Goal: Find specific page/section: Find specific page/section

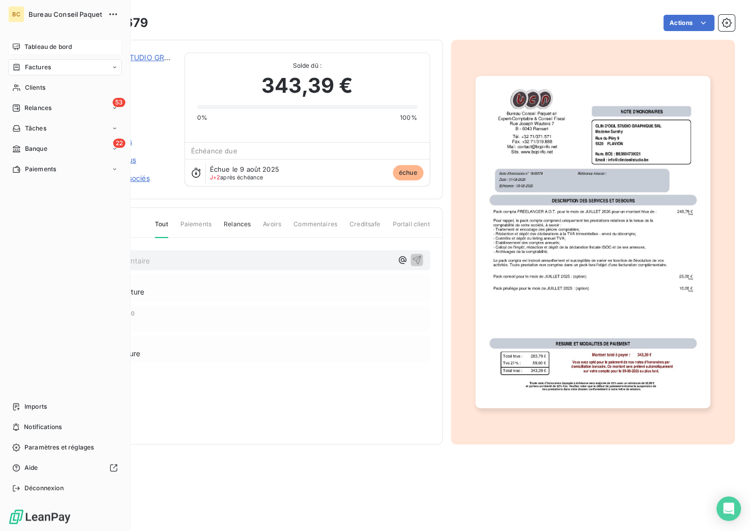
click at [32, 47] on span "Tableau de bord" at bounding box center [47, 46] width 47 height 9
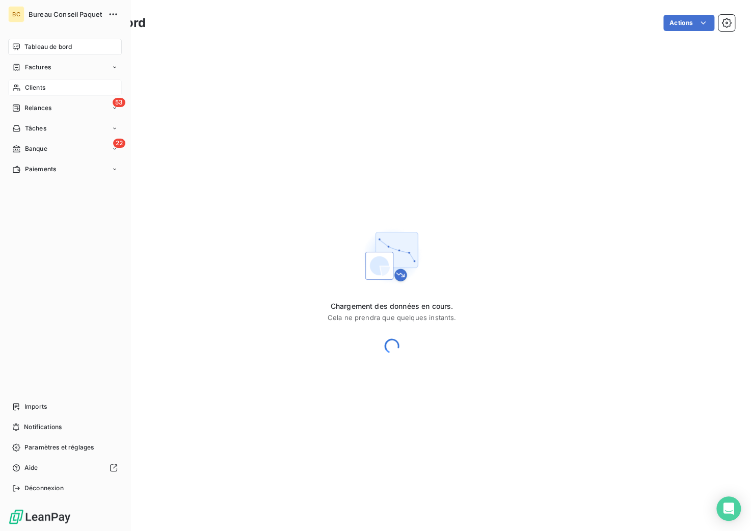
click at [34, 85] on span "Clients" at bounding box center [35, 87] width 20 height 9
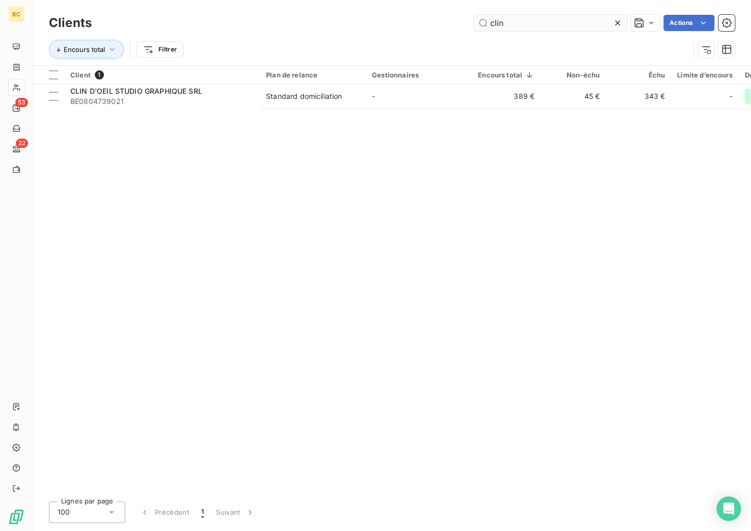
click at [501, 26] on input "clin" at bounding box center [550, 23] width 153 height 16
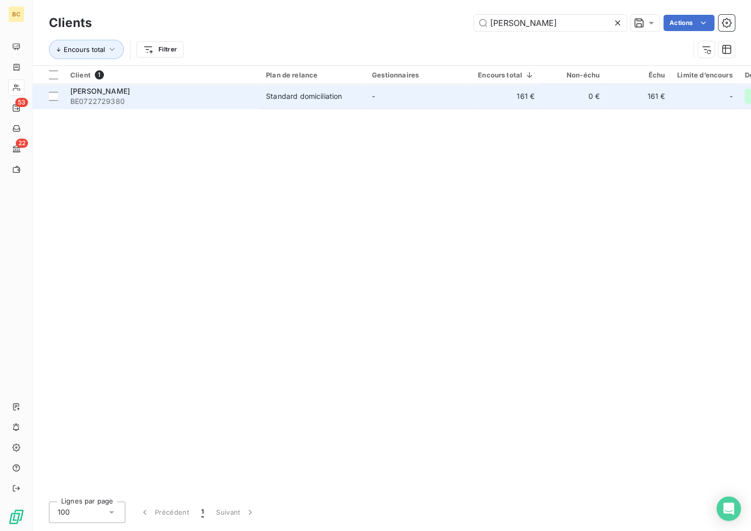
type input "[PERSON_NAME]"
click at [105, 94] on span "[PERSON_NAME]" at bounding box center [100, 91] width 60 height 9
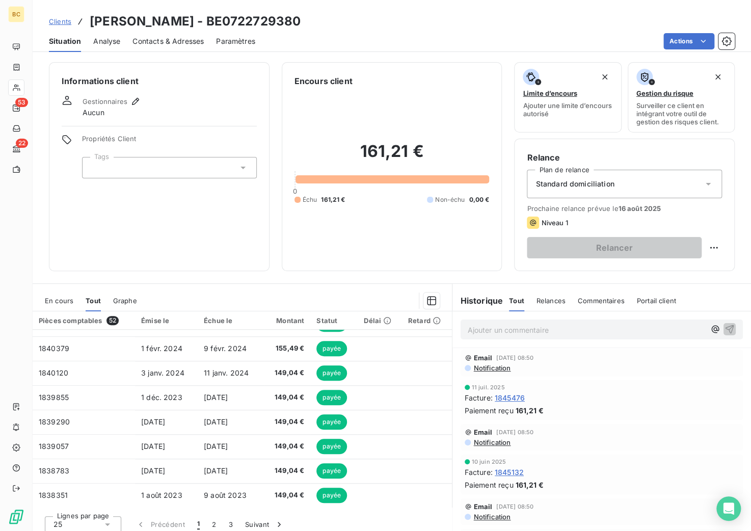
scroll to position [6, 0]
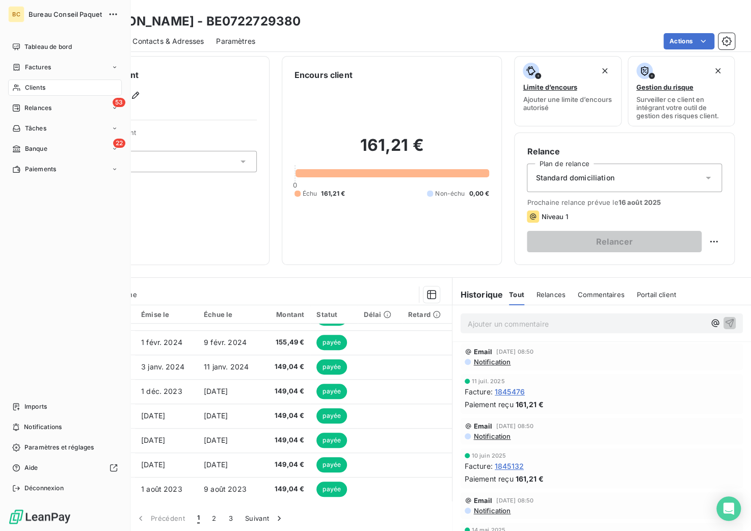
click at [29, 83] on span "Clients" at bounding box center [35, 87] width 20 height 9
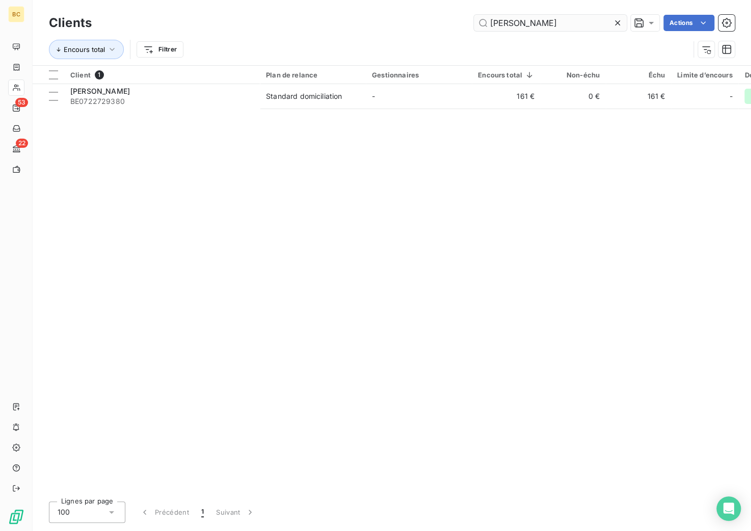
click at [503, 20] on input "[PERSON_NAME]" at bounding box center [550, 23] width 153 height 16
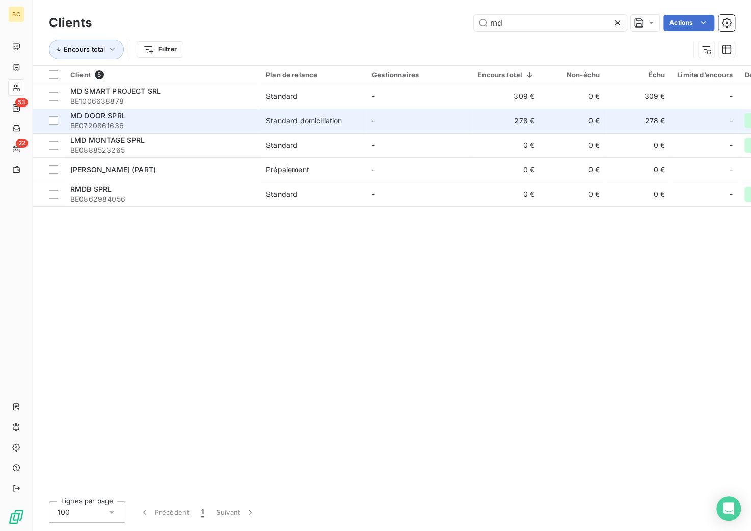
type input "md"
click at [122, 117] on span "MD DOOR SPRL" at bounding box center [98, 115] width 56 height 9
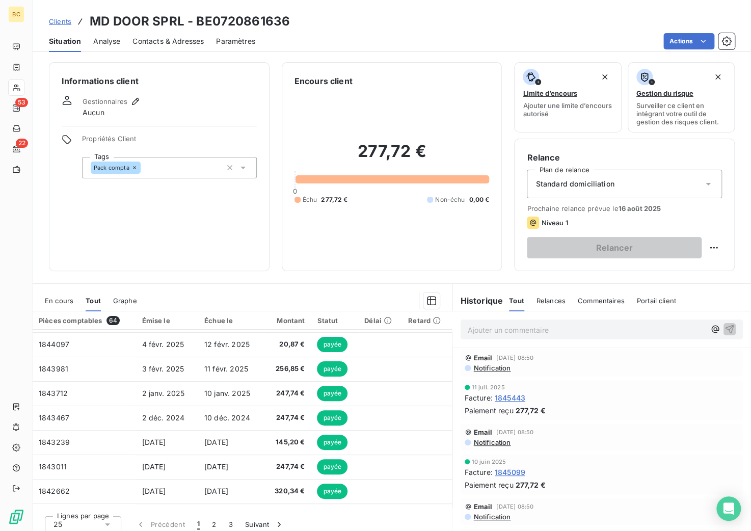
scroll to position [153, 0]
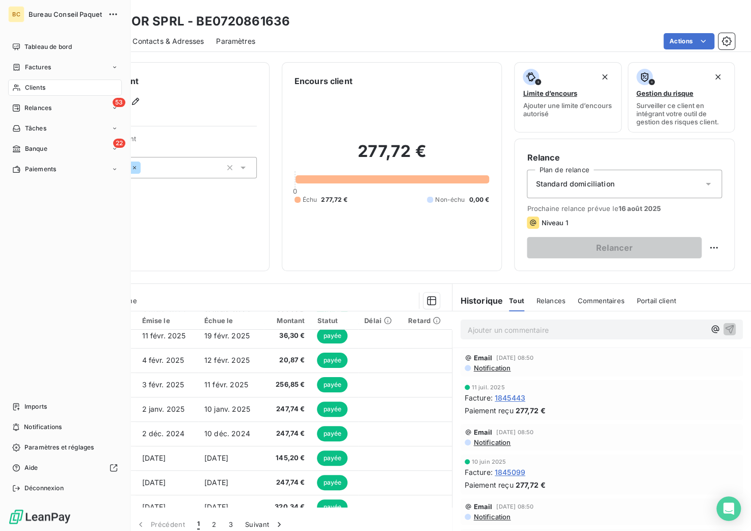
click at [39, 88] on span "Clients" at bounding box center [35, 87] width 20 height 9
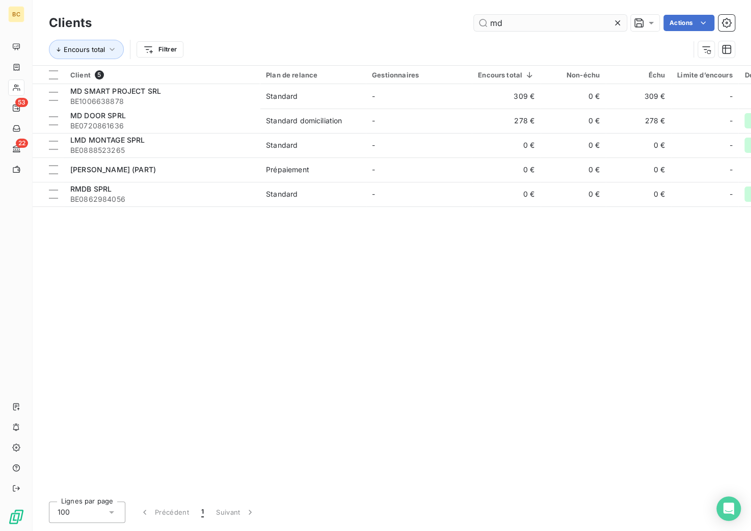
click at [494, 17] on input "md" at bounding box center [550, 23] width 153 height 16
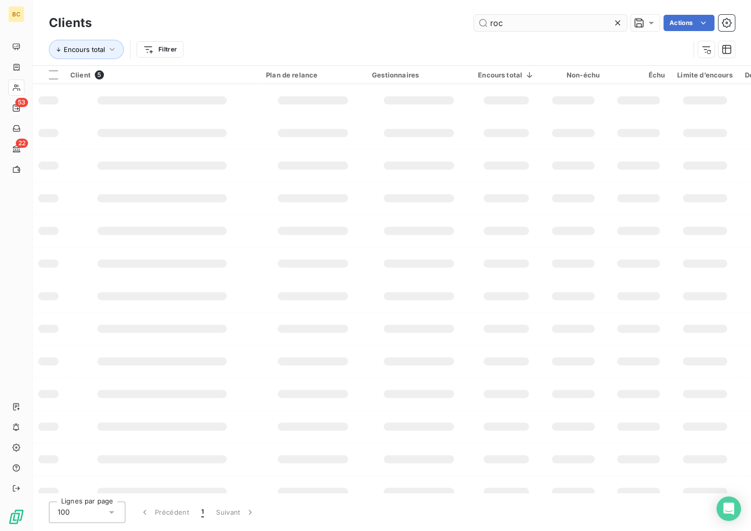
type input "rocc"
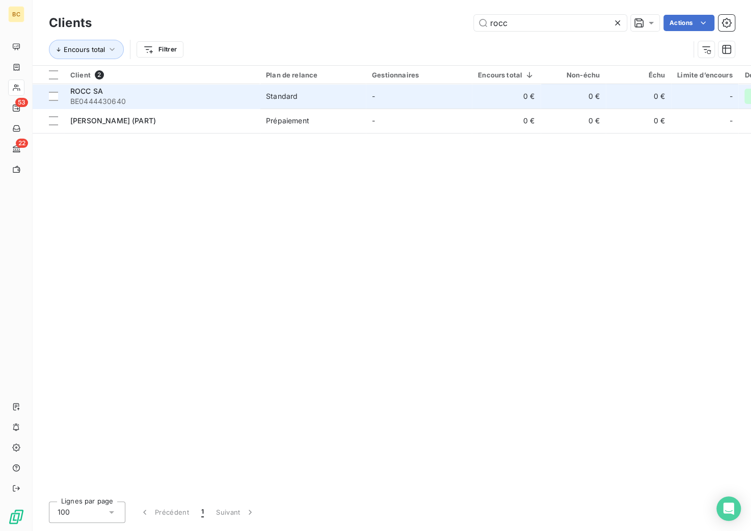
click at [143, 98] on span "BE0444430640" at bounding box center [161, 101] width 183 height 10
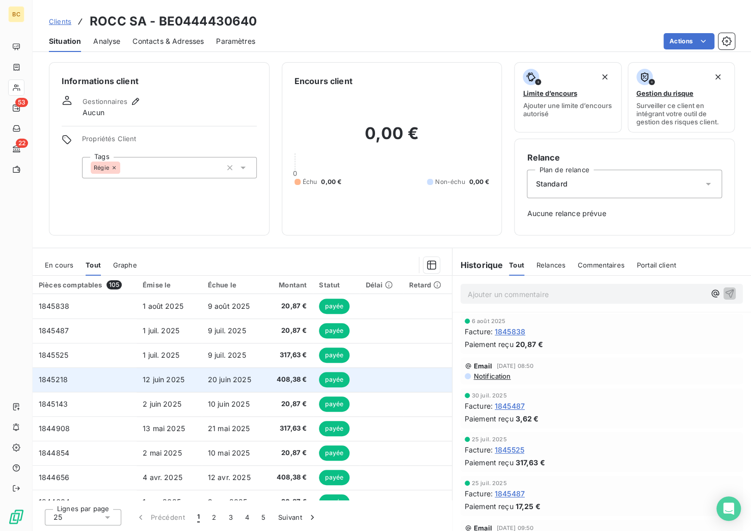
click at [221, 383] on span "20 juin 2025" at bounding box center [229, 379] width 43 height 9
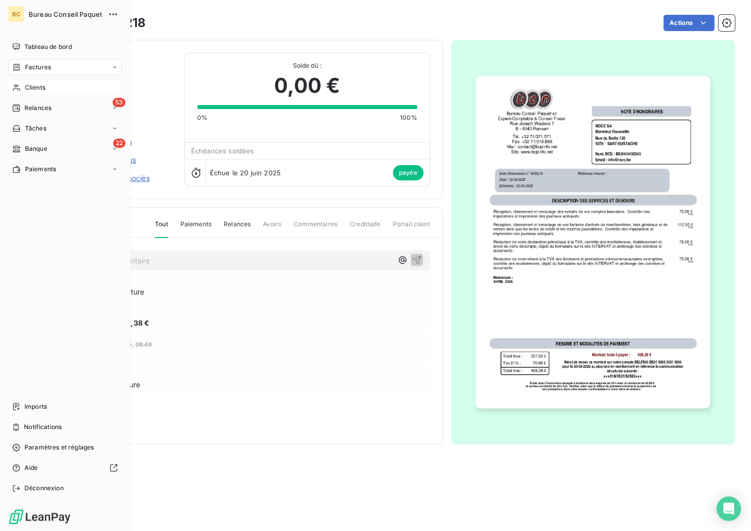
click at [33, 85] on span "Clients" at bounding box center [35, 87] width 20 height 9
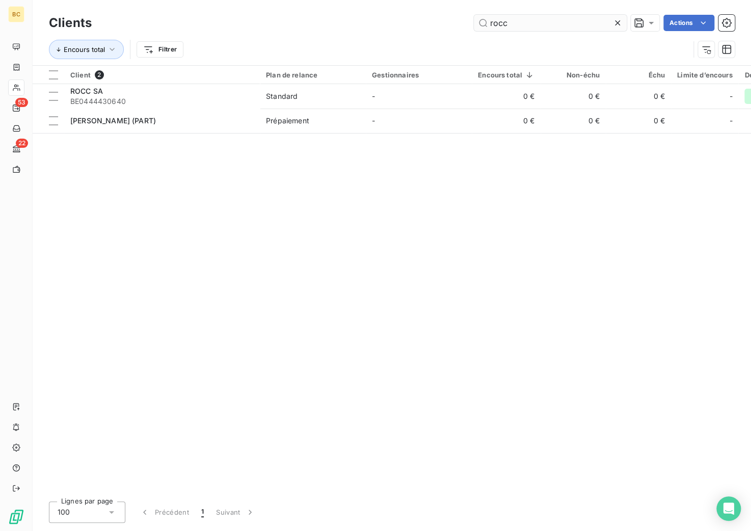
click at [500, 25] on input "rocc" at bounding box center [550, 23] width 153 height 16
type input "clin"
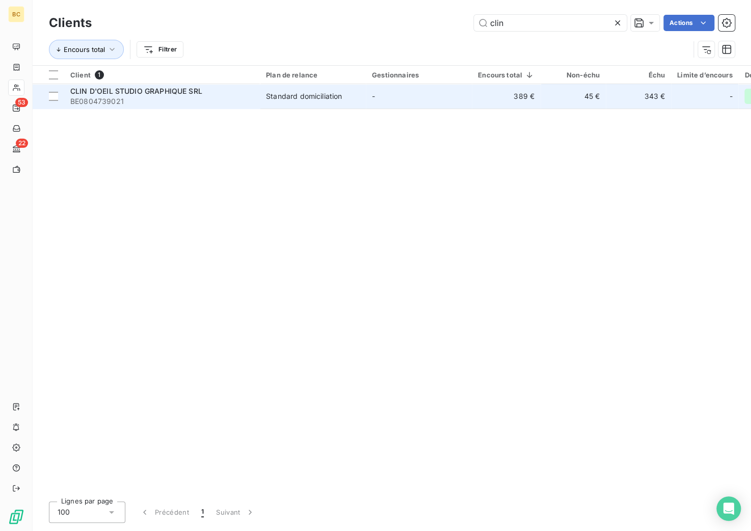
click at [195, 102] on span "BE0804739021" at bounding box center [161, 101] width 183 height 10
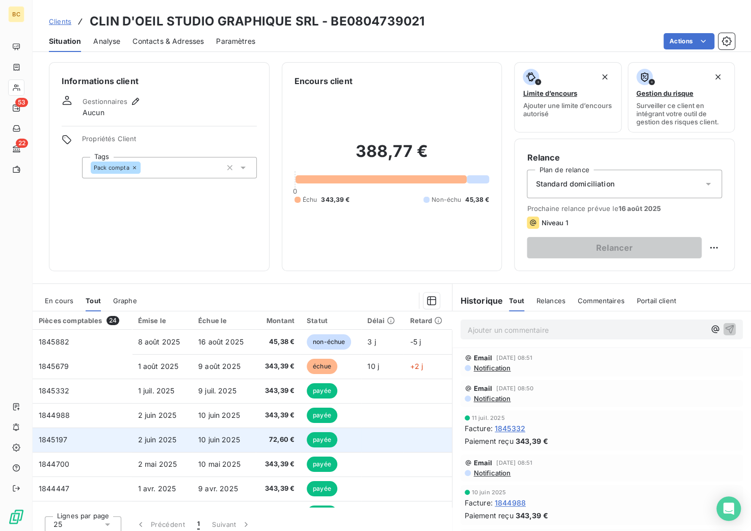
click at [246, 439] on td "10 juin 2025" at bounding box center [224, 439] width 64 height 24
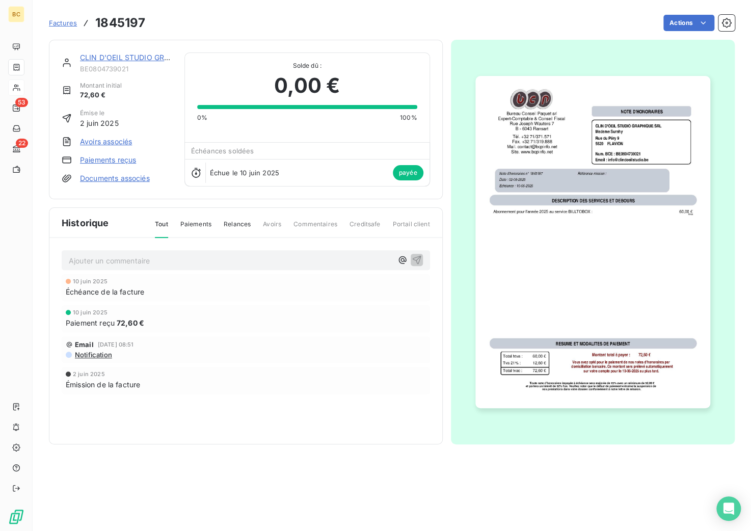
click at [110, 56] on link "CLIN D'OEIL STUDIO GRAPHIQUE SRL" at bounding box center [146, 57] width 132 height 9
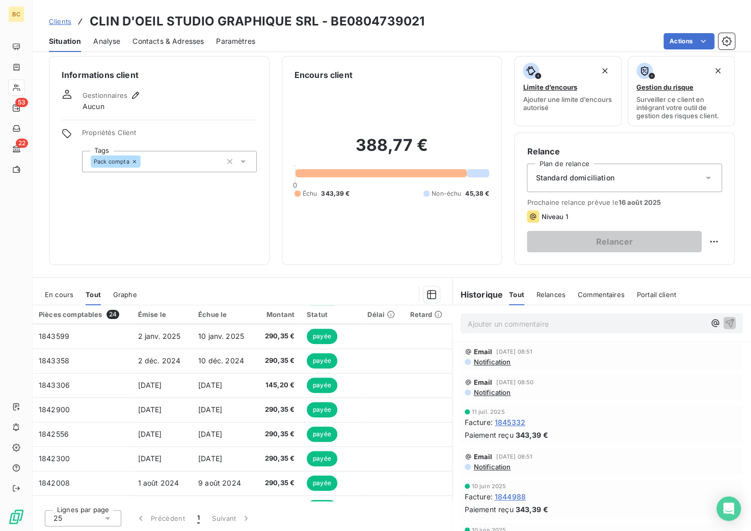
scroll to position [205, 0]
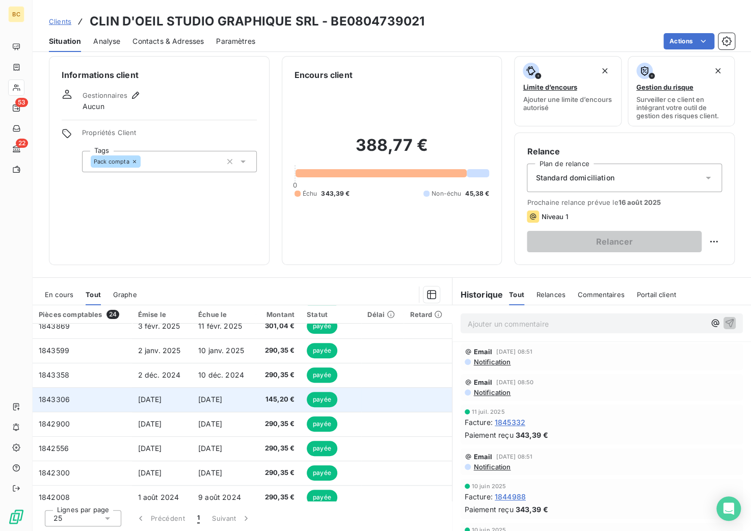
click at [222, 397] on span "[DATE]" at bounding box center [210, 399] width 24 height 9
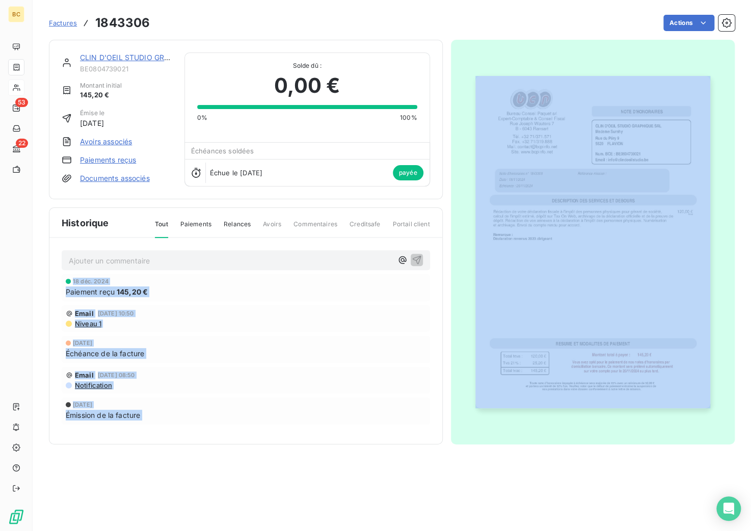
click at [261, 373] on div "Email [DATE] 08:50" at bounding box center [246, 375] width 360 height 8
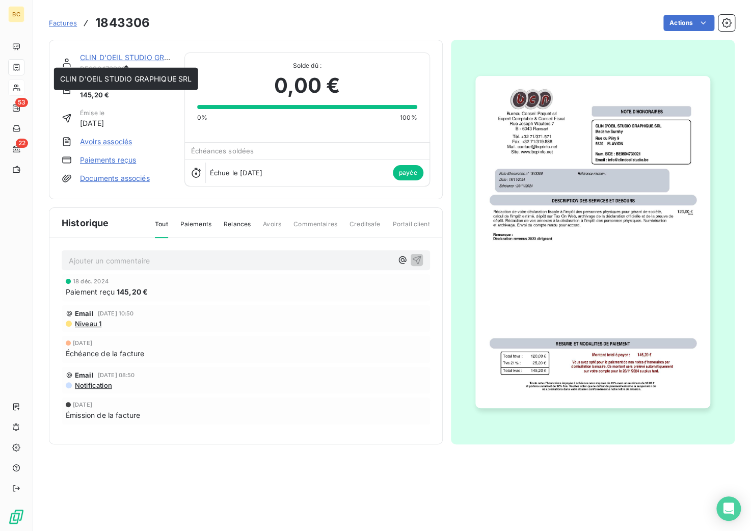
click at [92, 59] on link "CLIN D'OEIL STUDIO GRAPHIQUE SRL" at bounding box center [146, 57] width 132 height 9
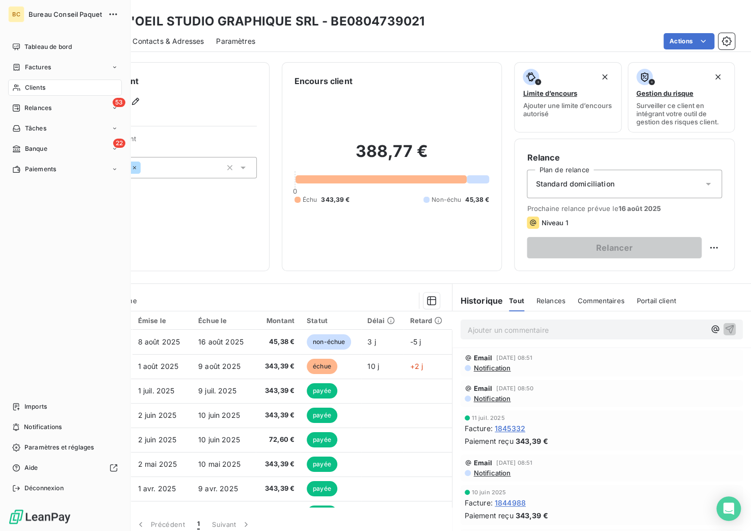
click at [39, 87] on span "Clients" at bounding box center [35, 87] width 20 height 9
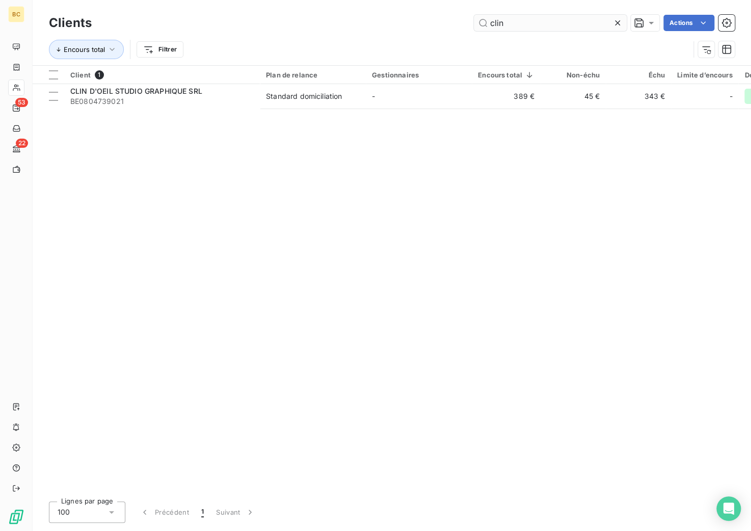
click at [501, 20] on input "clin" at bounding box center [550, 23] width 153 height 16
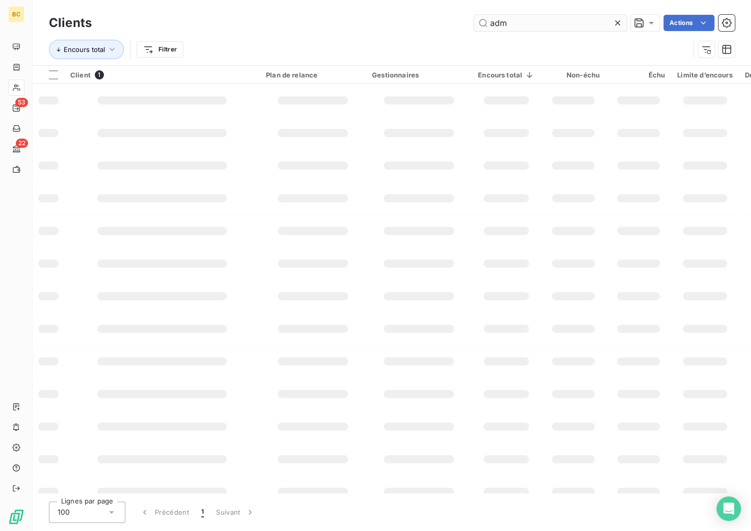
type input "adm"
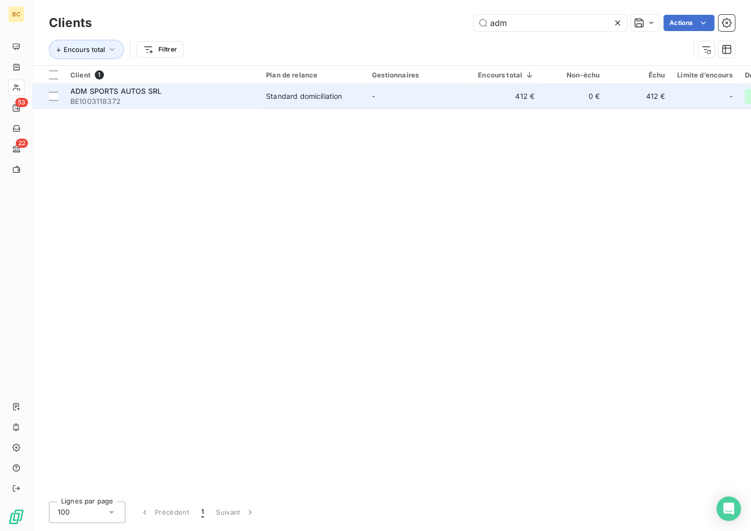
click at [177, 105] on span "BE1003118372" at bounding box center [161, 101] width 183 height 10
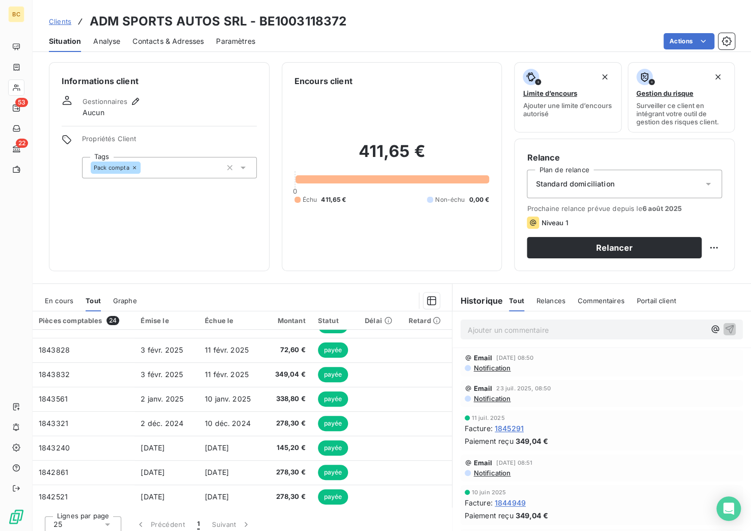
scroll to position [204, 0]
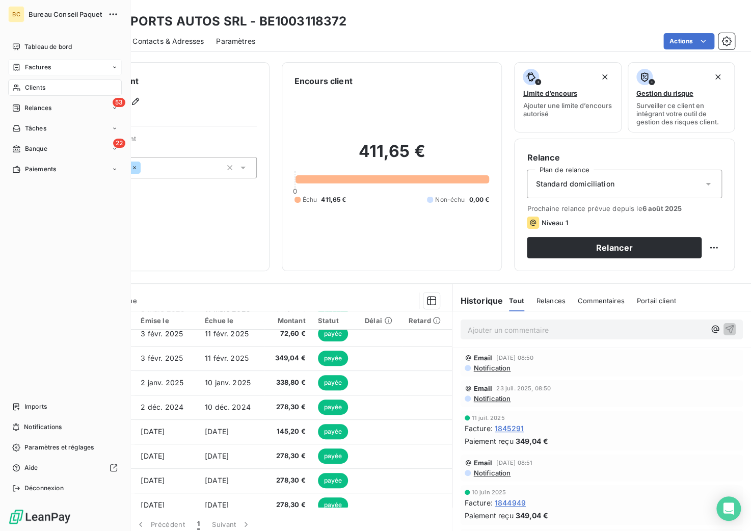
click at [34, 63] on span "Factures" at bounding box center [38, 67] width 26 height 9
